Goal: Register for event/course

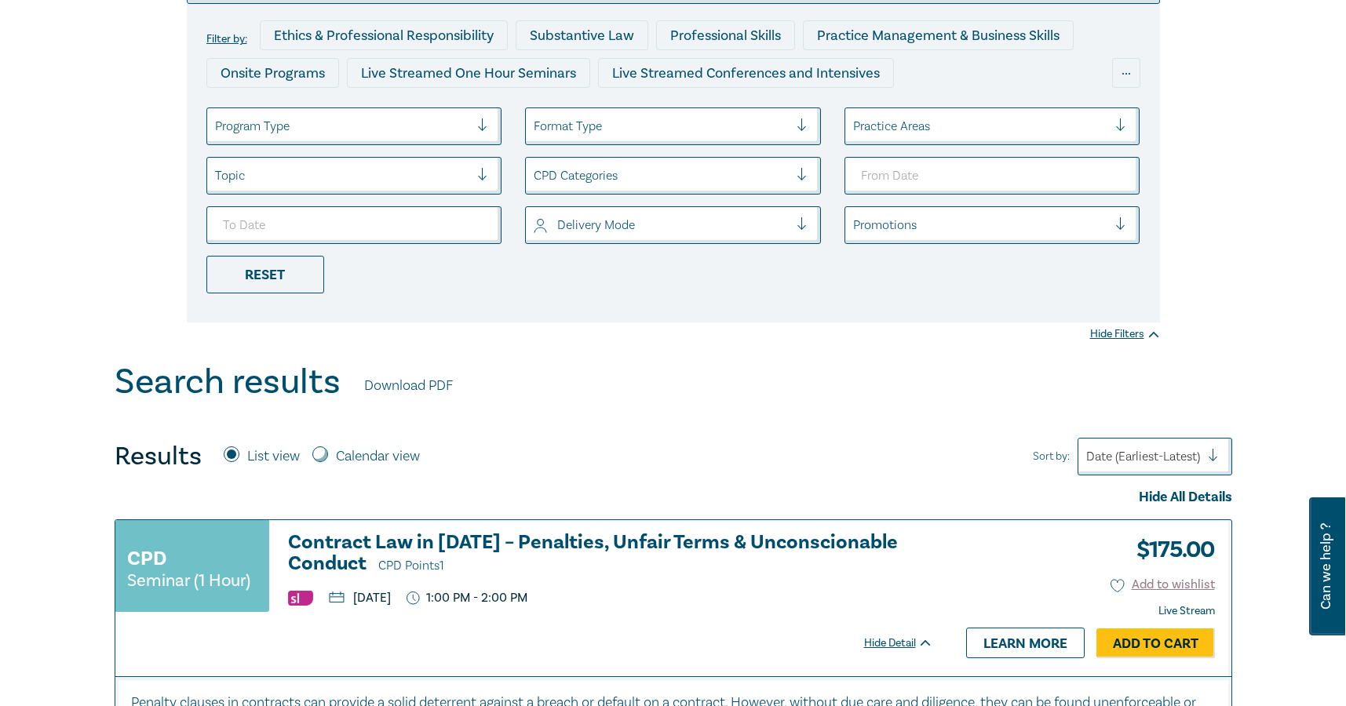
scroll to position [78, 0]
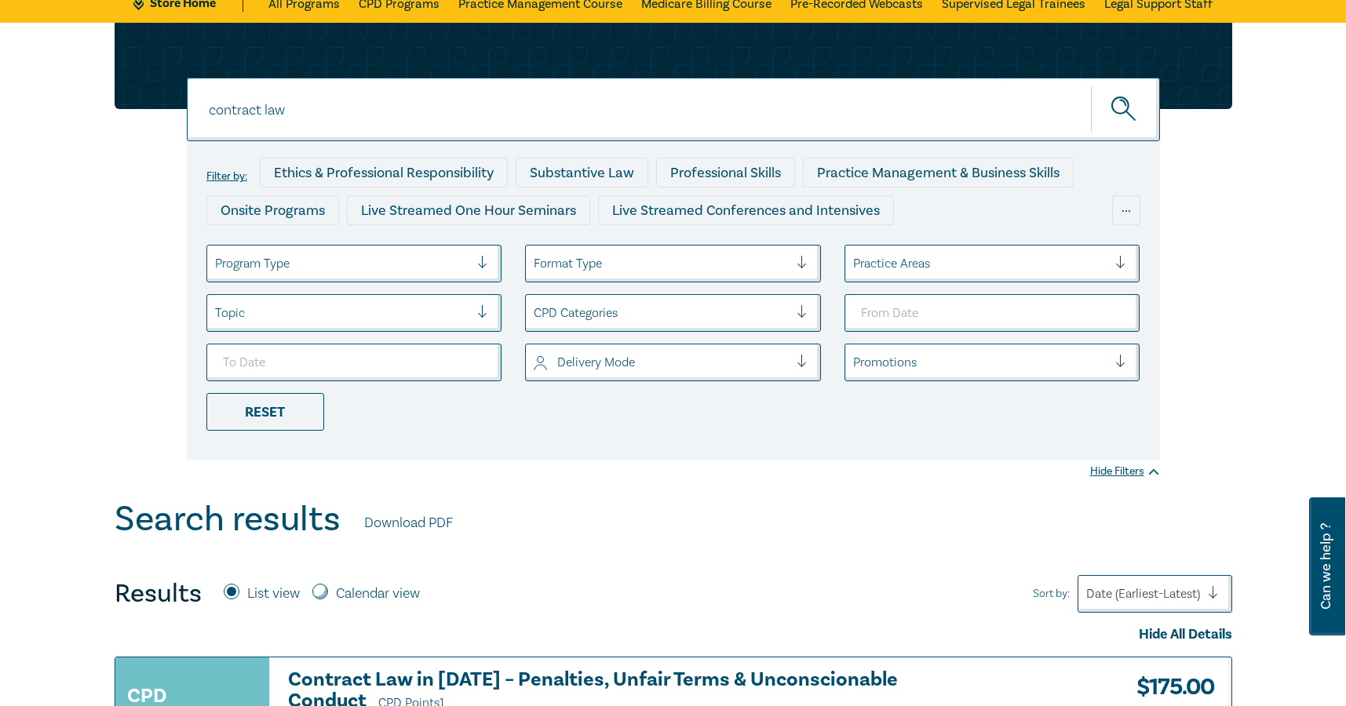
click at [386, 118] on input "contract law" at bounding box center [673, 110] width 973 height 64
drag, startPoint x: 281, startPoint y: 105, endPoint x: 171, endPoint y: 102, distance: 109.9
click at [171, 102] on div "contract law contract law contract law Filter by: Ethics & Professional Respons…" at bounding box center [673, 241] width 1136 height 437
type input "ndis"
click at [1091, 86] on button "submit" at bounding box center [1125, 110] width 69 height 48
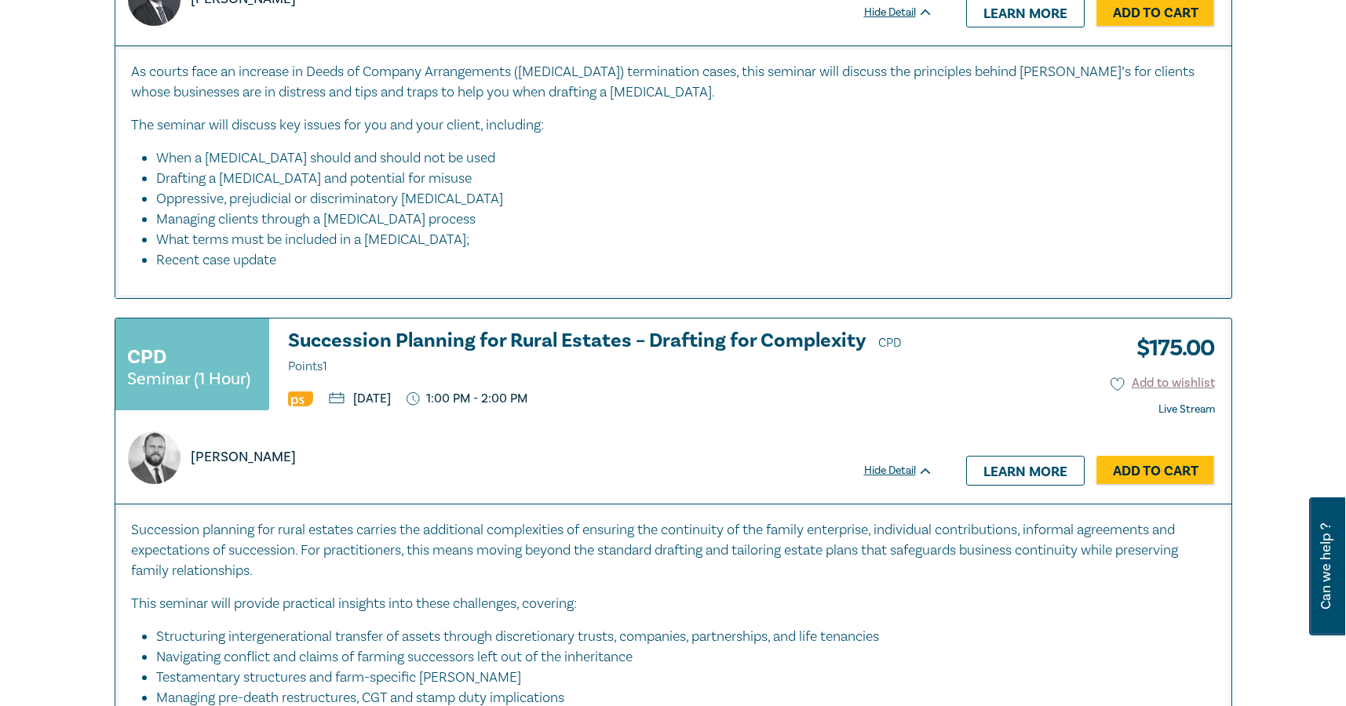
scroll to position [2590, 0]
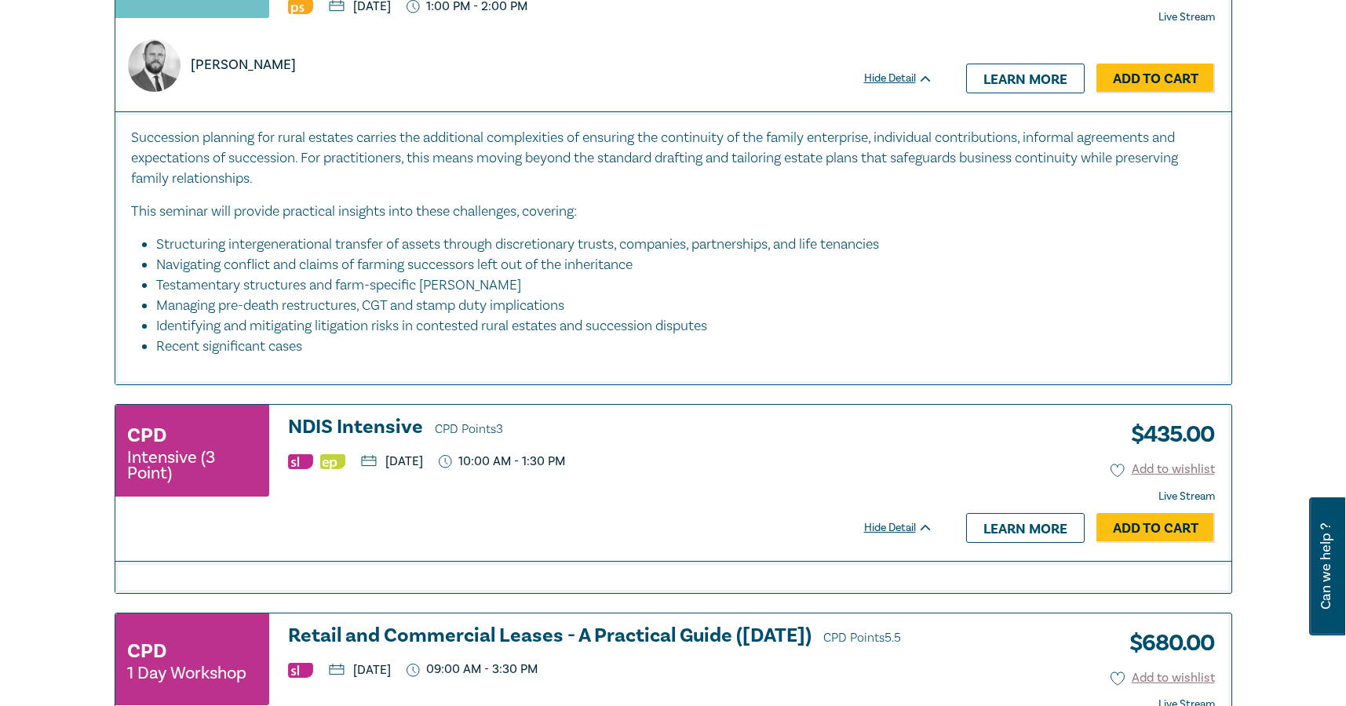
click at [340, 422] on h3 "NDIS Intensive CPD Points 3" at bounding box center [610, 429] width 645 height 24
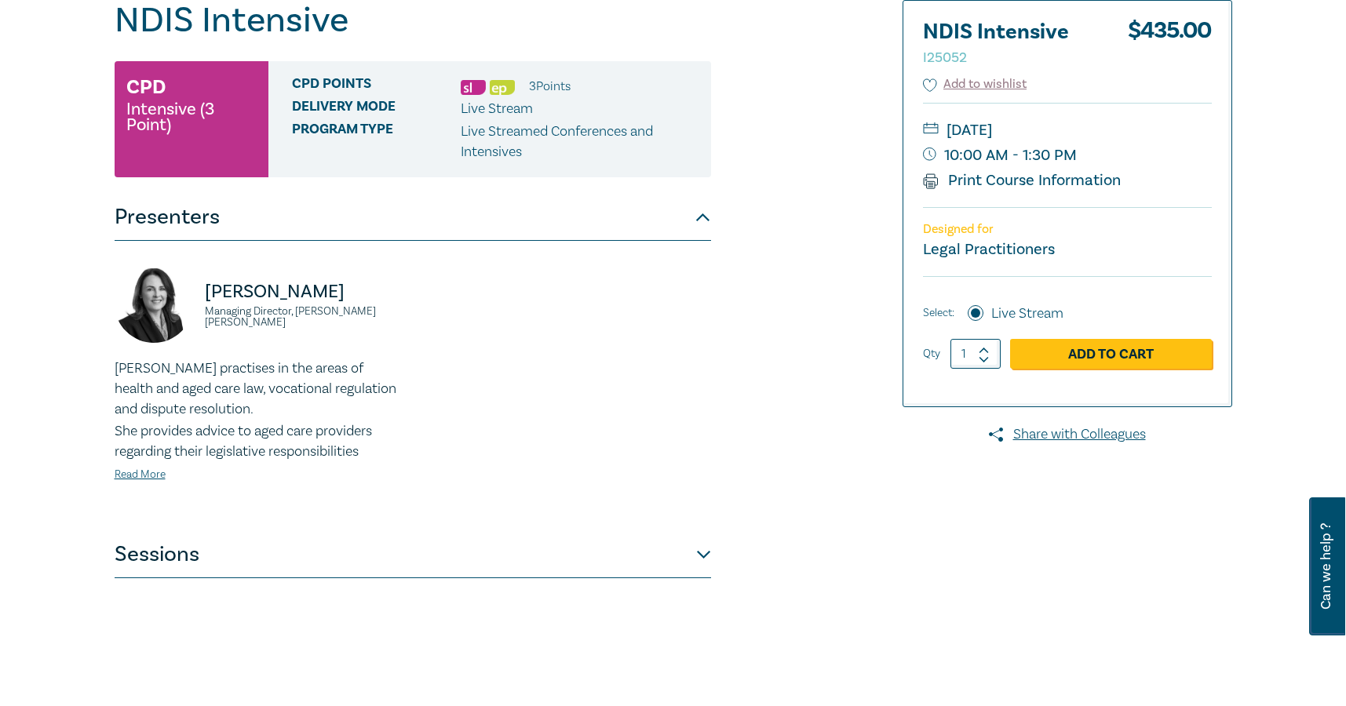
scroll to position [314, 0]
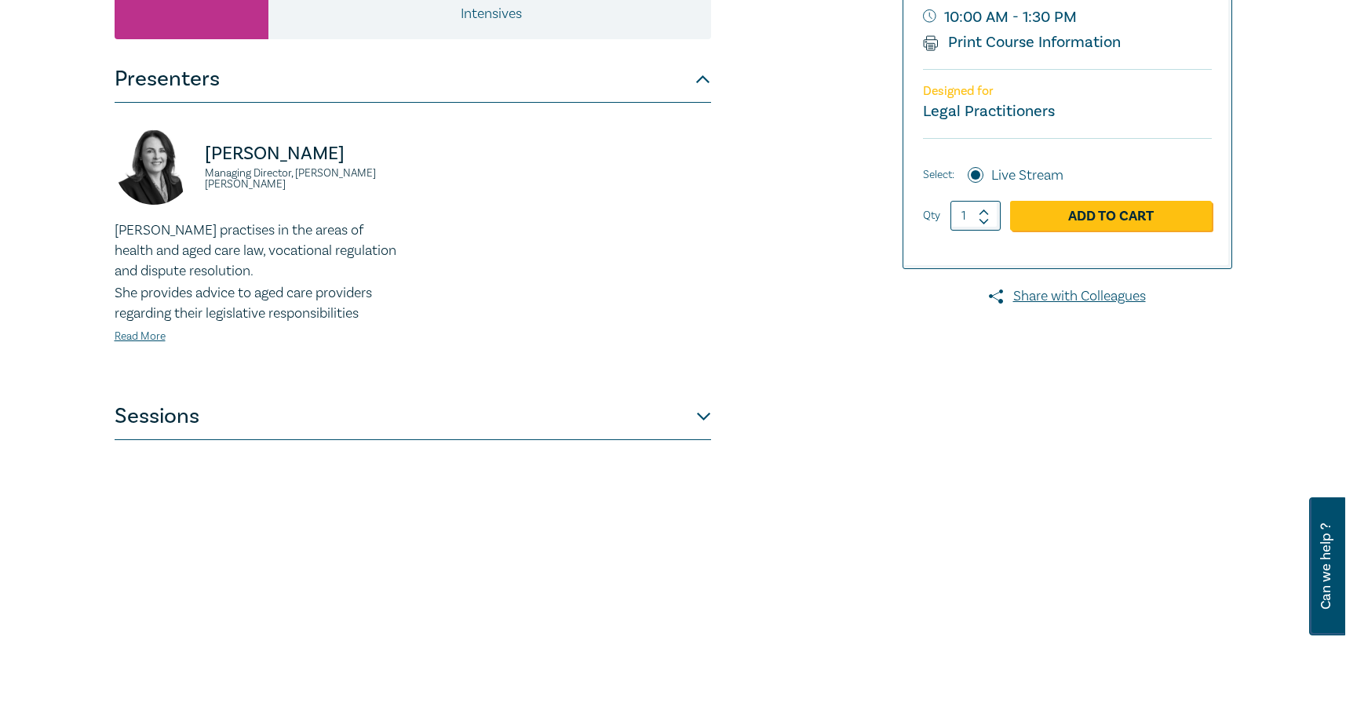
click at [701, 413] on button "Sessions" at bounding box center [413, 416] width 596 height 47
